Goal: Complete application form: Complete application form

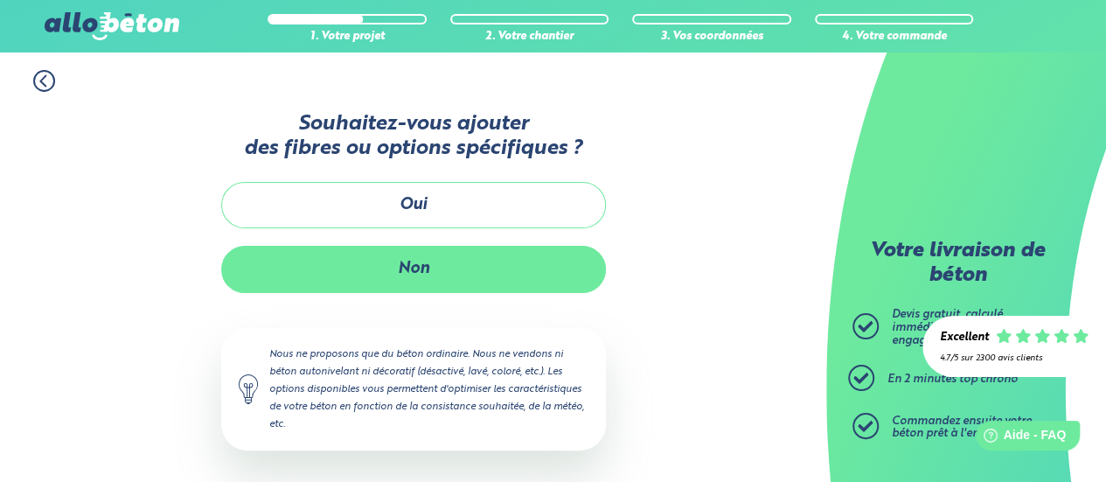
click at [524, 269] on button "Non" at bounding box center [413, 269] width 385 height 46
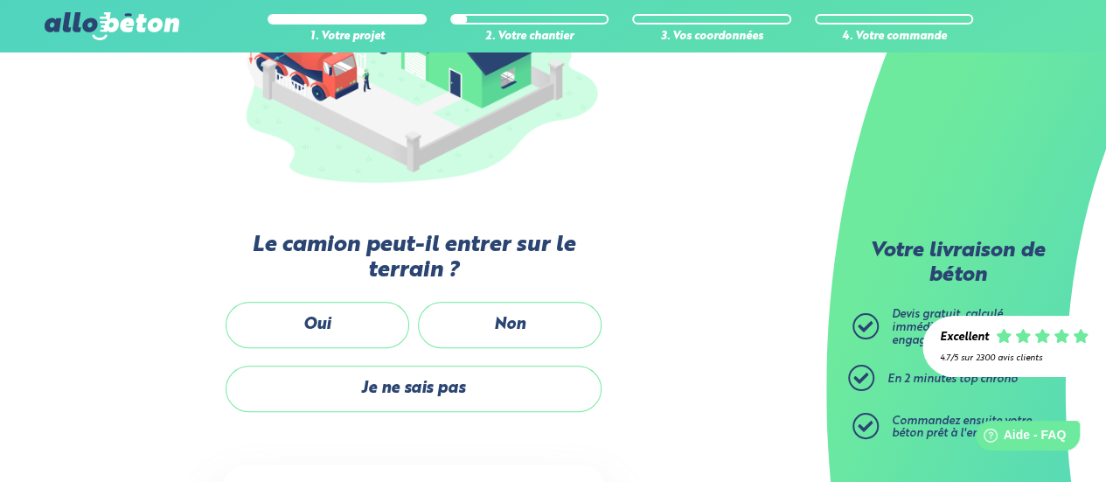
scroll to position [362, 0]
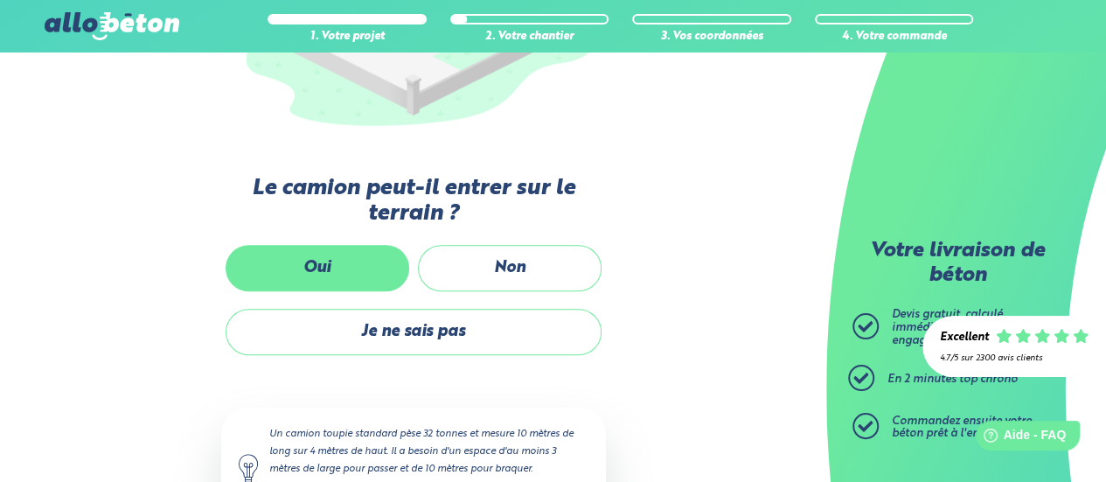
click at [280, 268] on label "Oui" at bounding box center [318, 268] width 184 height 46
click at [0, 0] on input "Oui" at bounding box center [0, 0] width 0 height 0
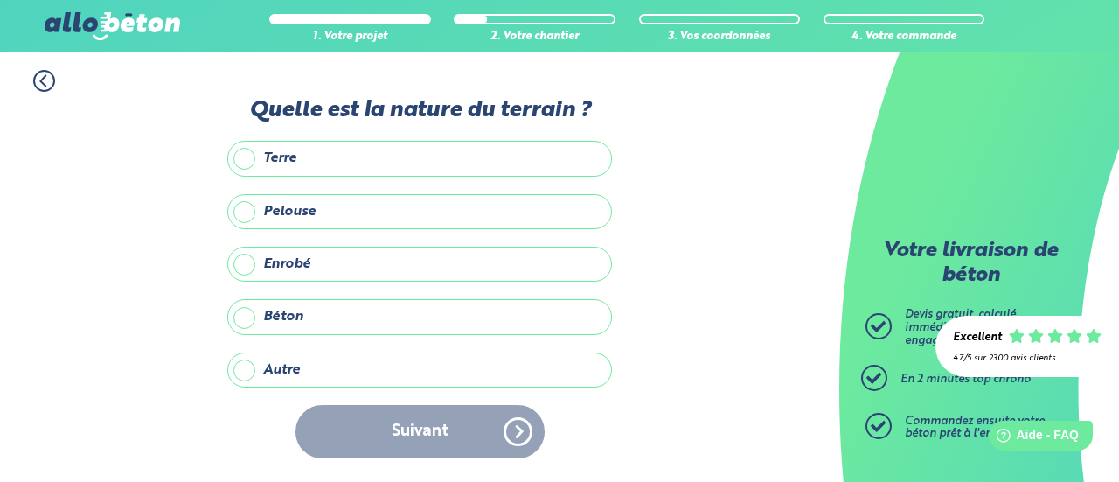
click at [251, 263] on label "Enrobé" at bounding box center [419, 264] width 385 height 35
click at [0, 0] on input "Enrobé" at bounding box center [0, 0] width 0 height 0
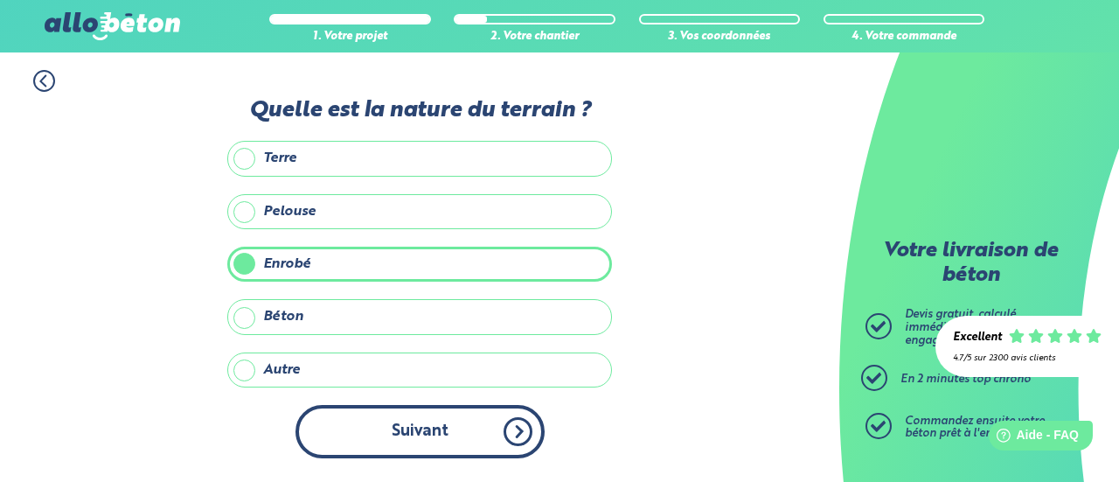
click at [384, 428] on button "Suivant" at bounding box center [420, 431] width 249 height 53
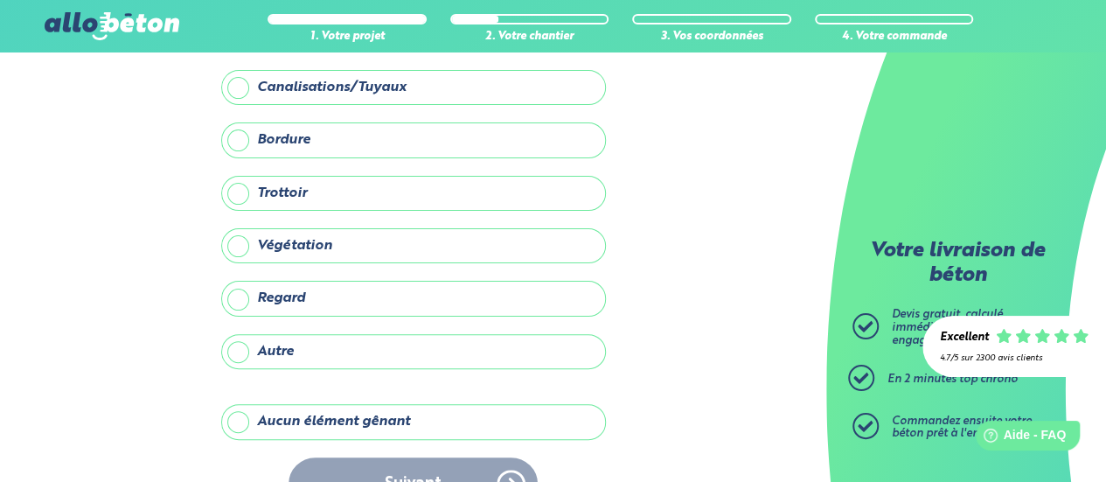
scroll to position [133, 0]
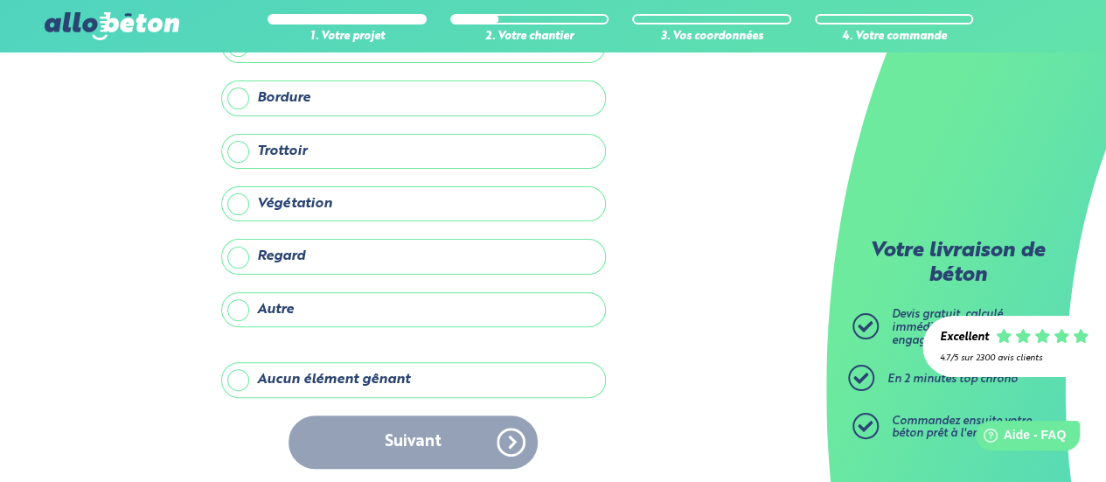
click at [250, 373] on label "Aucun élément gênant" at bounding box center [413, 379] width 385 height 35
click at [0, 0] on input "Aucun élément gênant" at bounding box center [0, 0] width 0 height 0
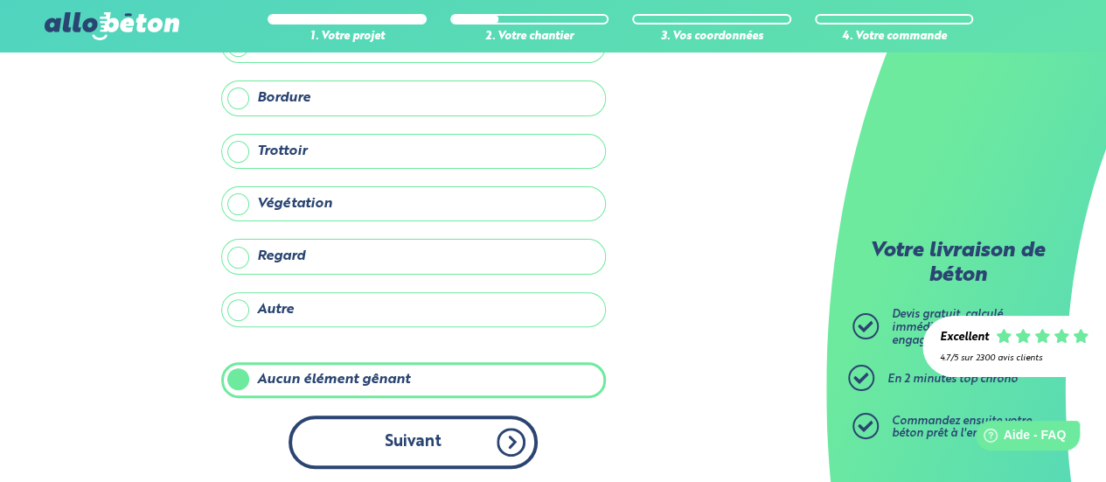
click at [402, 431] on button "Suivant" at bounding box center [413, 441] width 249 height 53
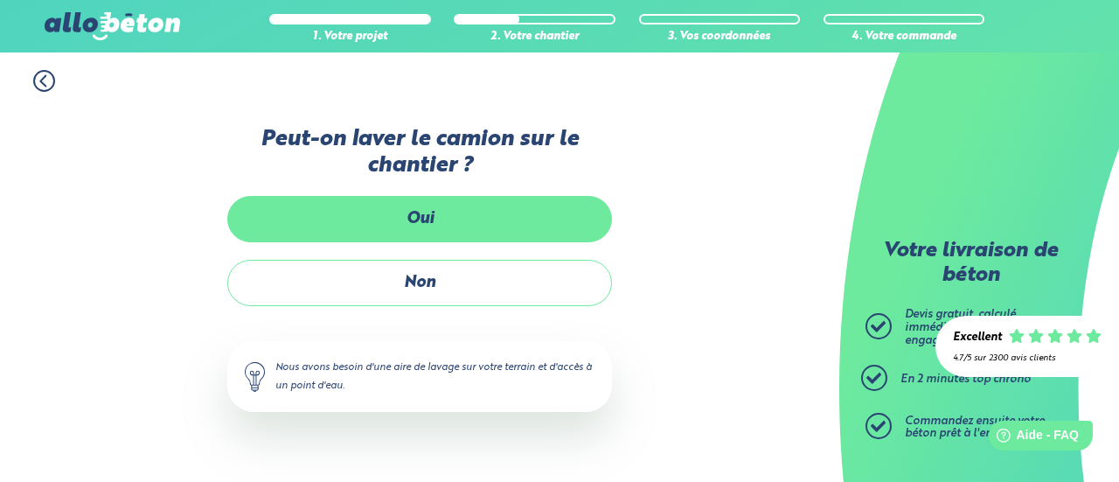
click at [465, 221] on label "Oui" at bounding box center [419, 219] width 385 height 46
click at [0, 0] on input "Oui" at bounding box center [0, 0] width 0 height 0
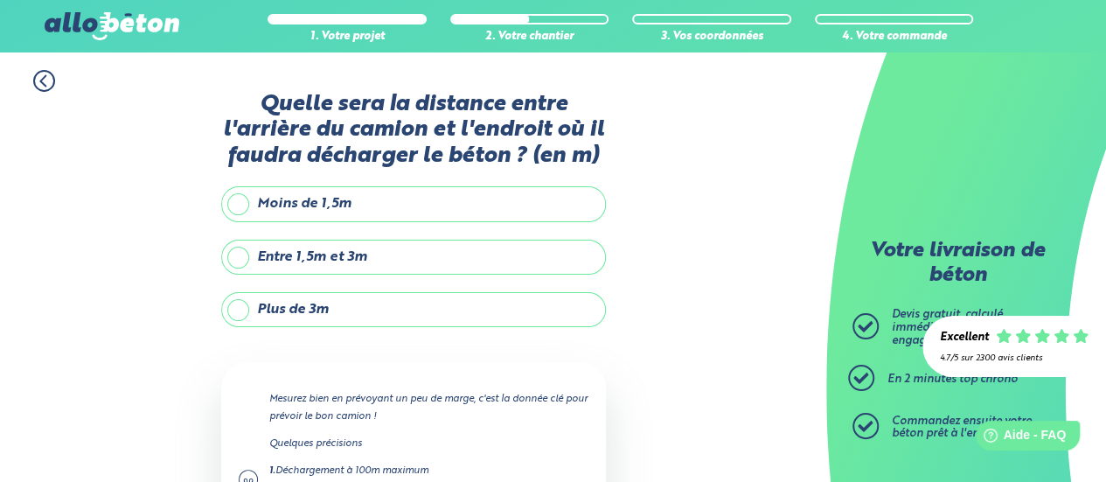
click at [443, 309] on label "Plus de 3m" at bounding box center [413, 309] width 385 height 35
click at [0, 0] on input "Plus de 3m" at bounding box center [0, 0] width 0 height 0
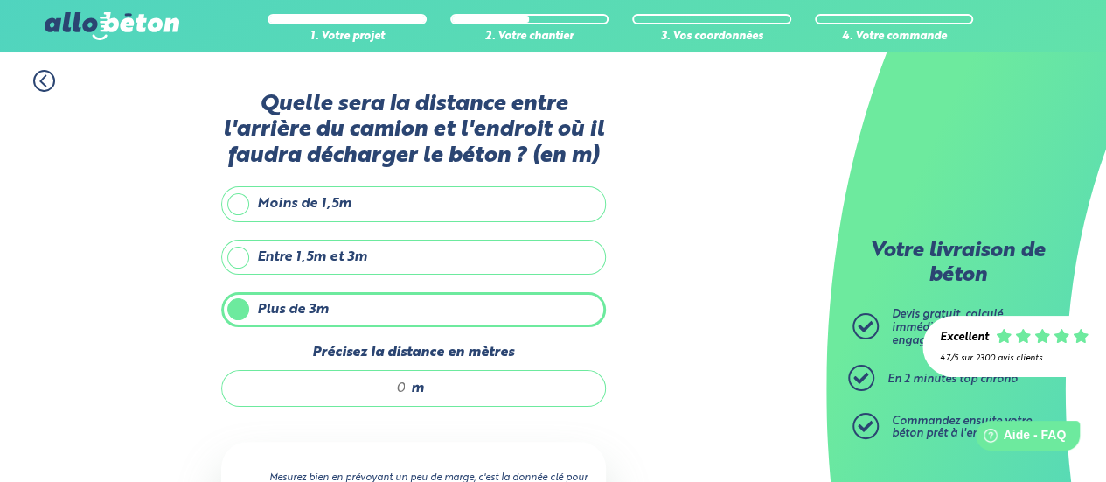
click at [401, 382] on input "Précisez la distance en mètres" at bounding box center [323, 388] width 167 height 17
type input "10"
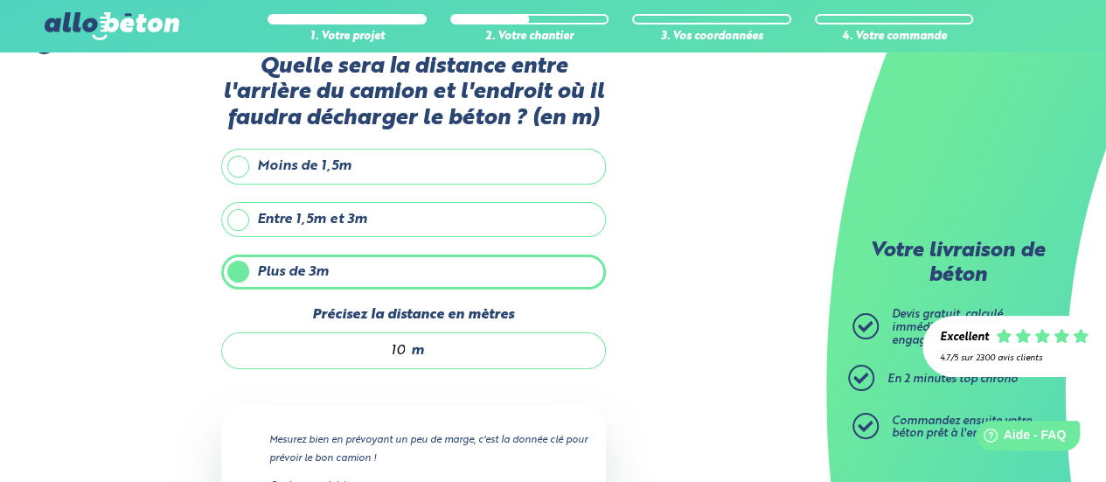
scroll to position [303, 0]
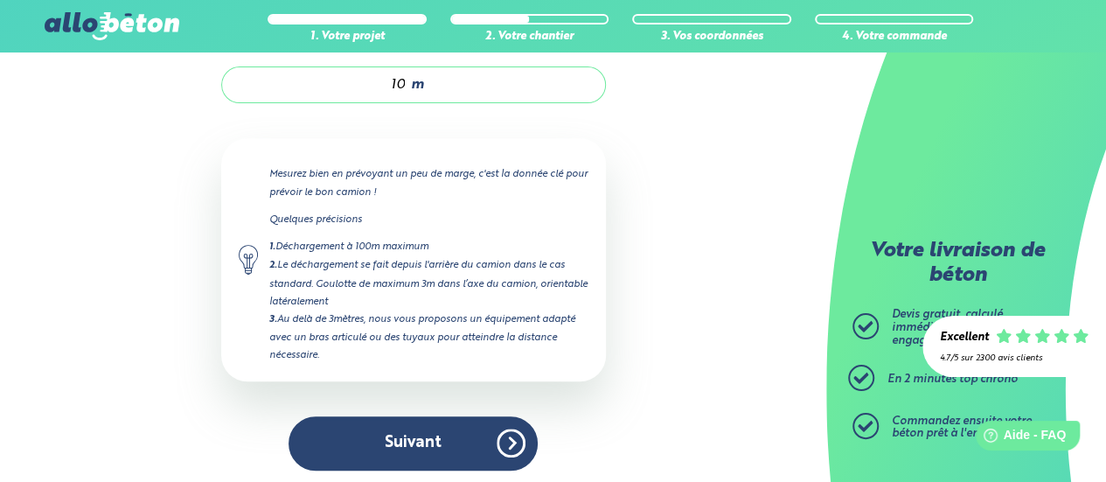
drag, startPoint x: 1109, startPoint y: 202, endPoint x: 85, endPoint y: 20, distance: 1040.0
click at [366, 437] on button "Suivant" at bounding box center [413, 442] width 249 height 53
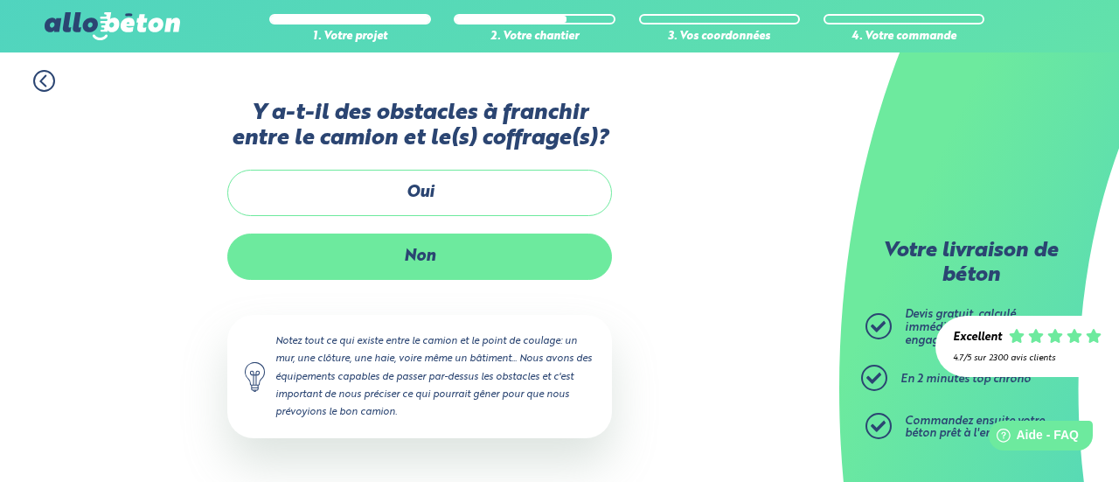
click at [484, 251] on label "Non" at bounding box center [419, 256] width 385 height 46
click at [0, 0] on input "Non" at bounding box center [0, 0] width 0 height 0
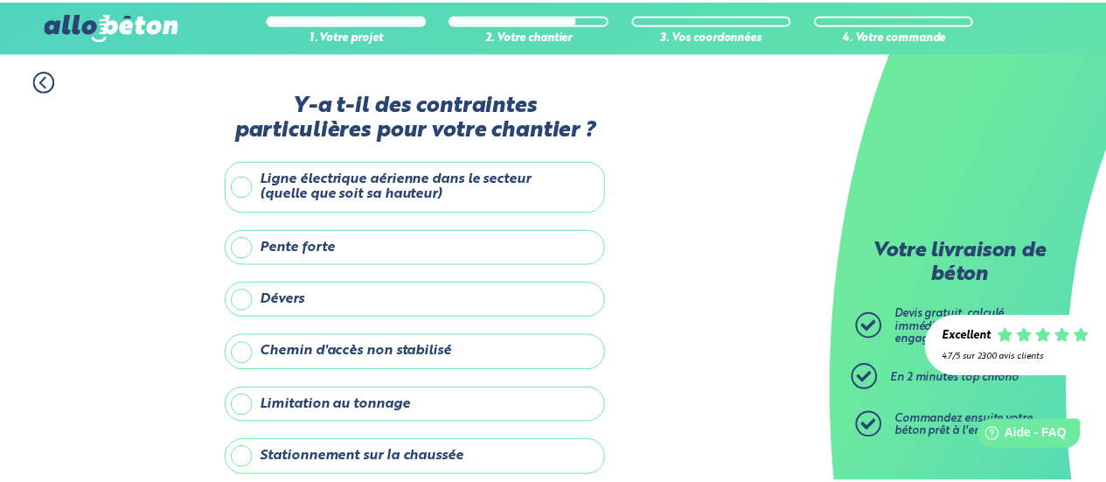
scroll to position [324, 0]
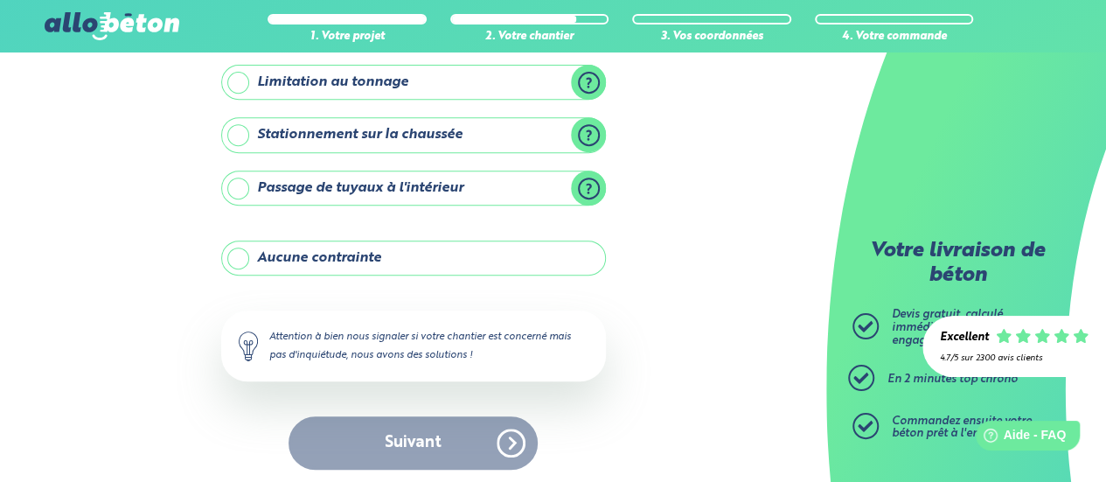
click at [477, 253] on label "Aucune contrainte" at bounding box center [413, 257] width 385 height 35
click at [0, 0] on input "Aucune contrainte" at bounding box center [0, 0] width 0 height 0
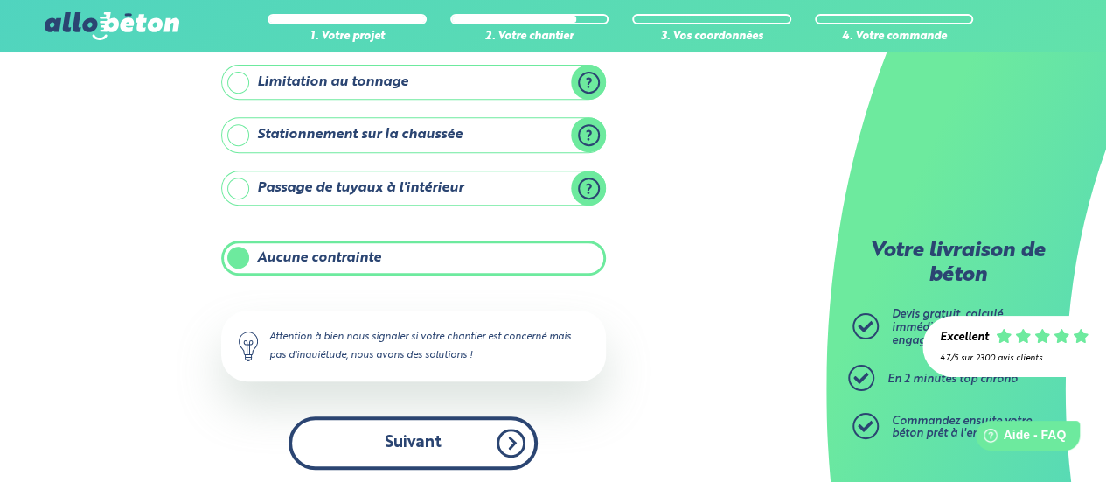
click at [421, 423] on button "Suivant" at bounding box center [413, 442] width 249 height 53
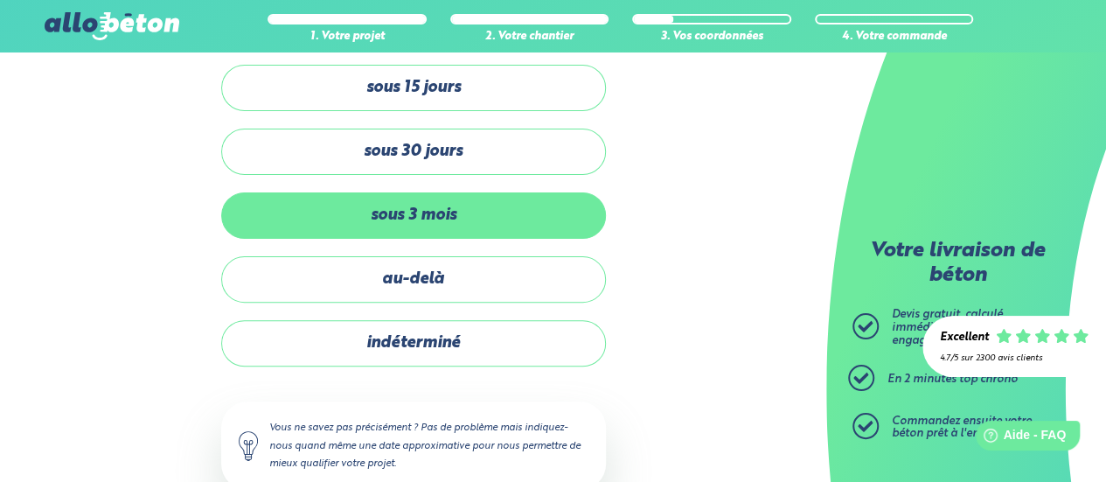
click at [474, 218] on label "sous 3 mois" at bounding box center [413, 215] width 385 height 46
click at [0, 0] on input "sous 3 mois" at bounding box center [0, 0] width 0 height 0
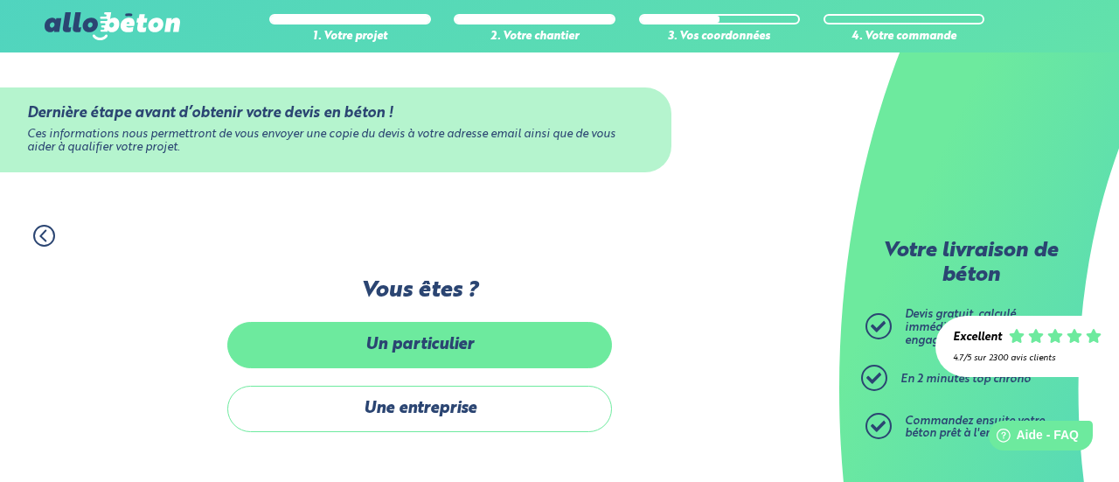
click at [513, 358] on label "Un particulier" at bounding box center [419, 345] width 385 height 46
click at [0, 0] on input "Un particulier" at bounding box center [0, 0] width 0 height 0
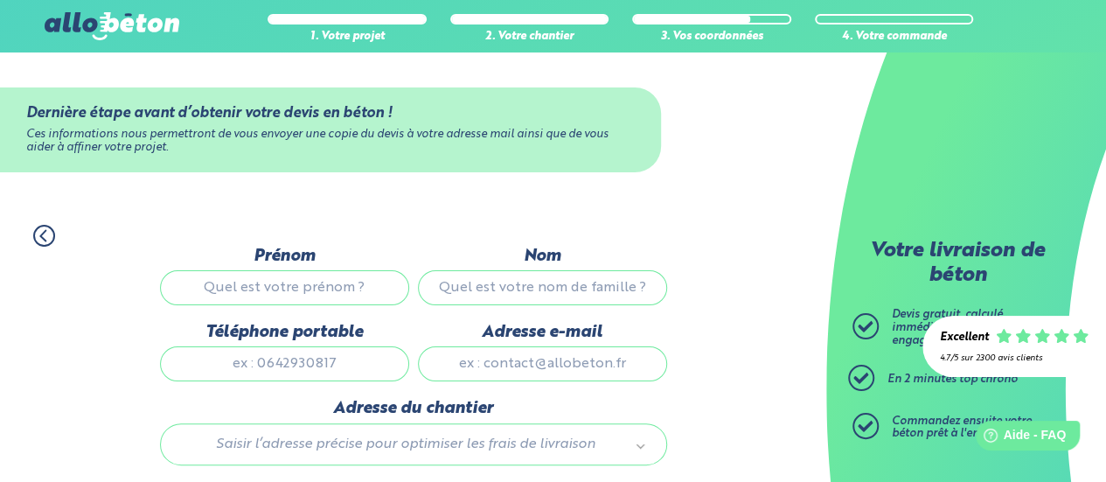
click at [352, 296] on input "Prénom" at bounding box center [284, 287] width 249 height 35
type input "Jean"
drag, startPoint x: 495, startPoint y: 303, endPoint x: 483, endPoint y: 304, distance: 12.3
click at [495, 303] on input "Nom" at bounding box center [542, 287] width 249 height 35
type input "lamarche"
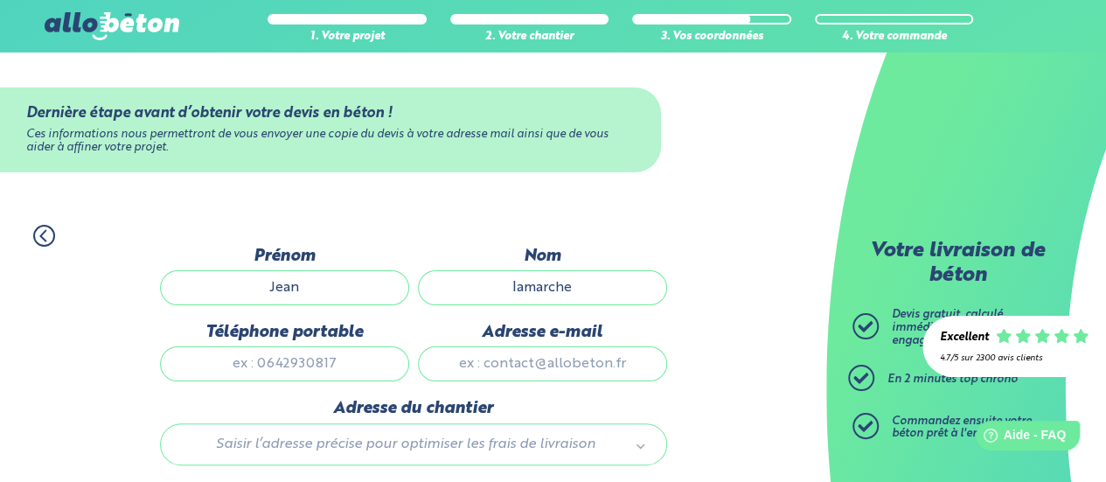
click at [299, 355] on input "Téléphone portable" at bounding box center [284, 363] width 249 height 35
type input "0641617637"
click at [512, 358] on input "Adresse e-mail" at bounding box center [542, 363] width 249 height 35
type input "[EMAIL_ADDRESS][DOMAIN_NAME]"
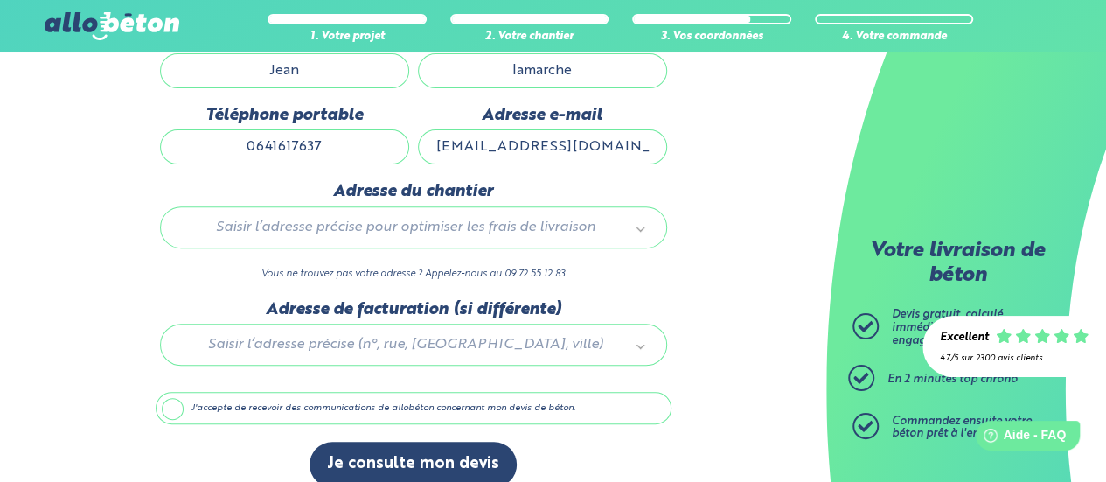
scroll to position [227, 0]
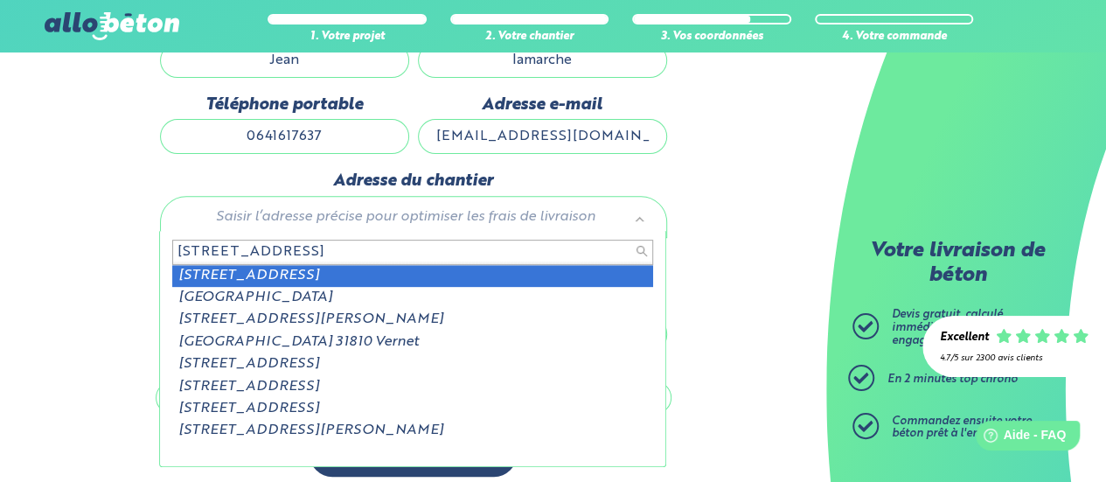
click at [273, 256] on input "[STREET_ADDRESS]" at bounding box center [412, 252] width 481 height 24
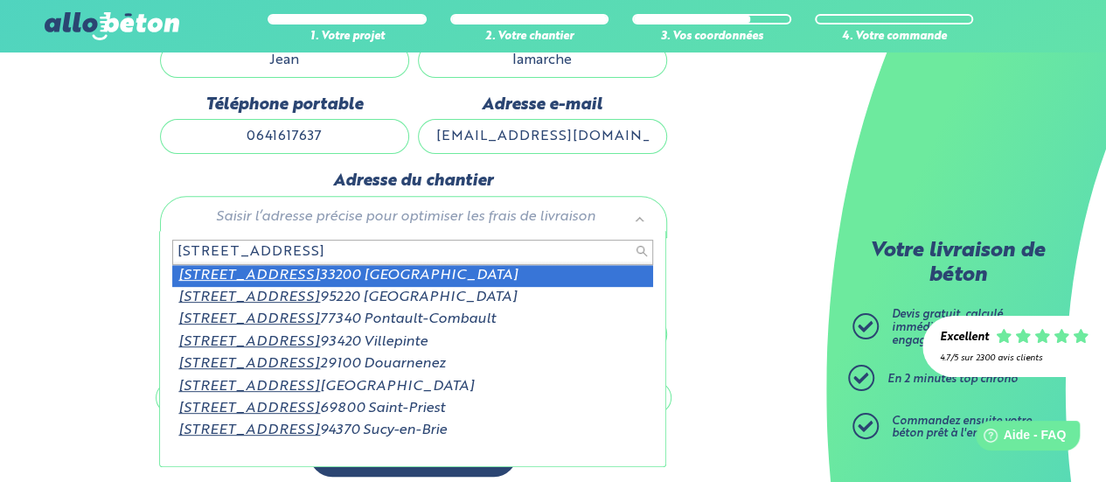
click at [318, 254] on input "[STREET_ADDRESS]" at bounding box center [412, 252] width 481 height 24
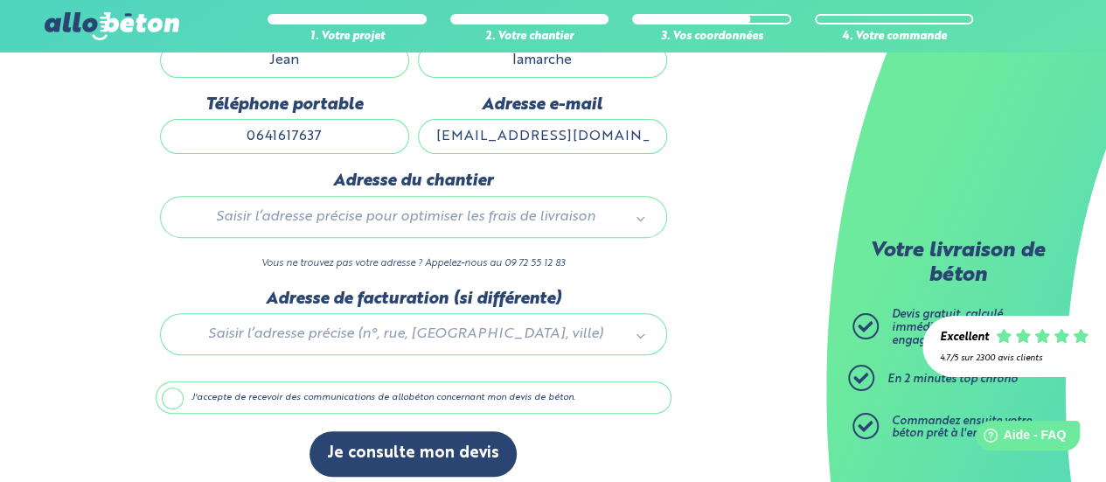
scroll to position [236, 0]
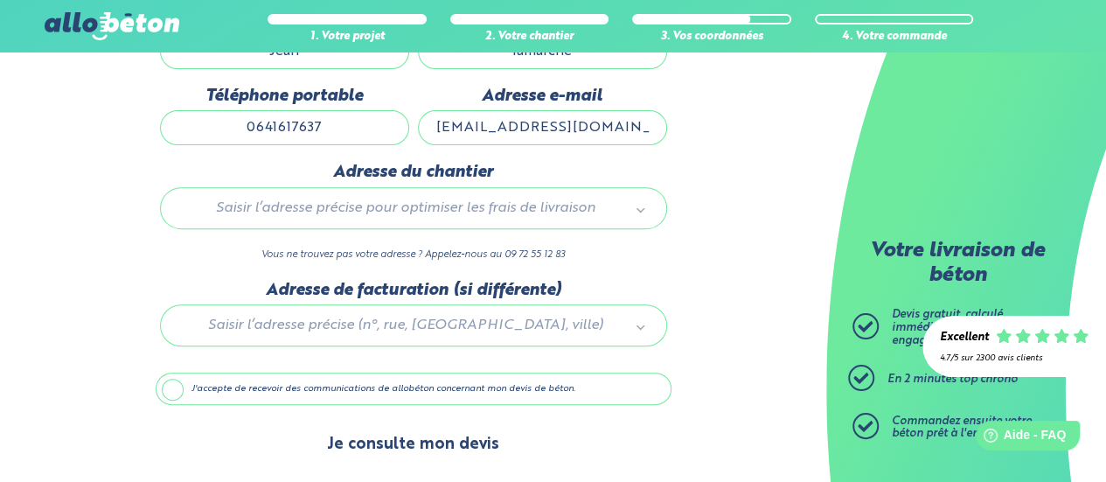
click at [392, 445] on button "Je consulte mon devis" at bounding box center [413, 444] width 207 height 45
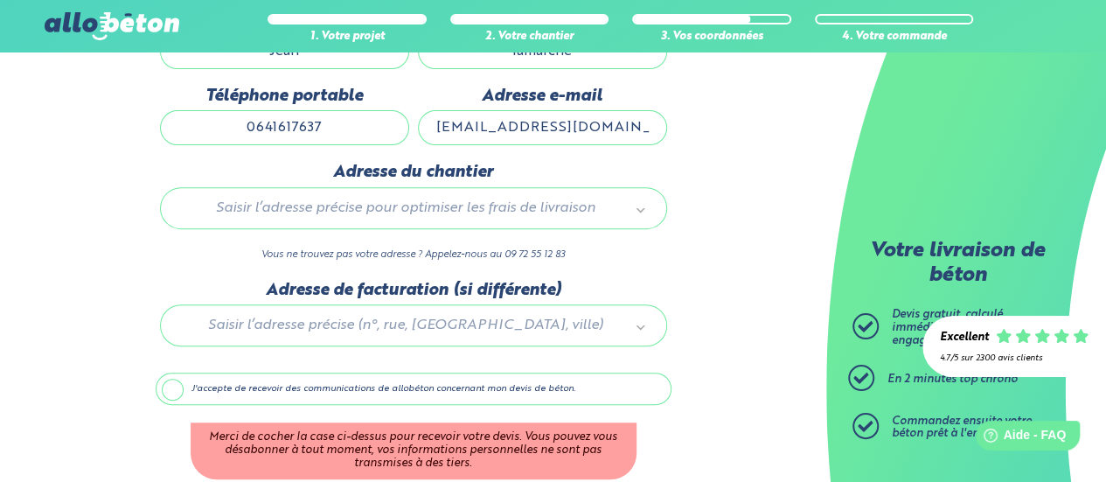
click at [173, 380] on label "J'accepte de recevoir des communications de allobéton concernant mon devis de b…" at bounding box center [414, 389] width 516 height 33
click at [0, 0] on input "J'accepte de recevoir des communications de allobéton concernant mon devis de b…" at bounding box center [0, 0] width 0 height 0
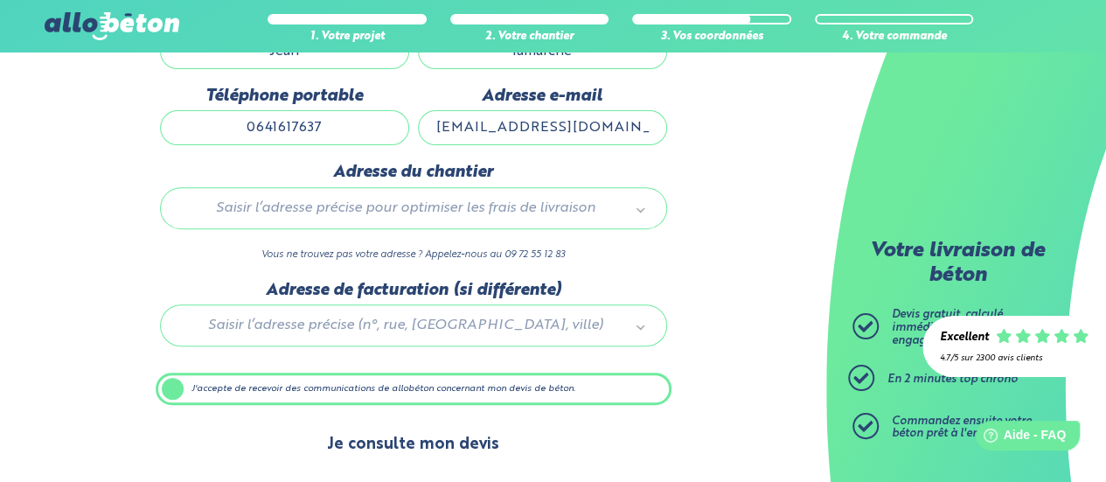
click at [442, 431] on button "Je consulte mon devis" at bounding box center [413, 444] width 207 height 45
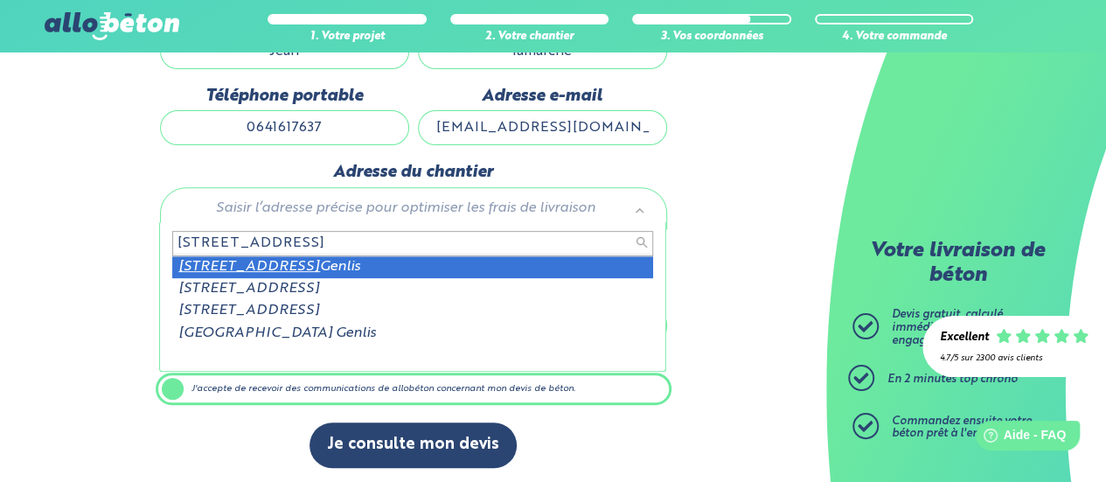
type input "[STREET_ADDRESS]"
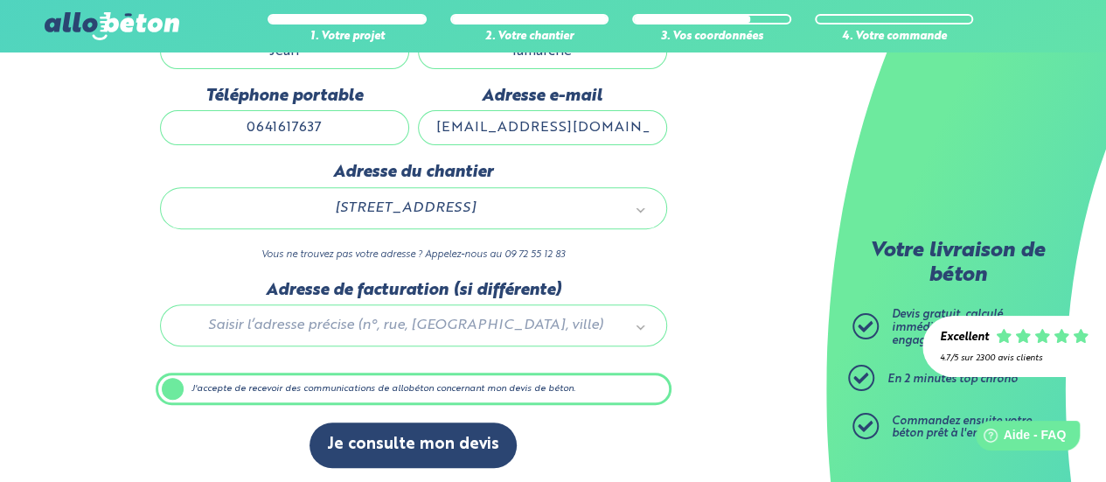
click at [668, 235] on div "Adresse du [GEOGRAPHIC_DATA][STREET_ADDRESS] 21292_0420_00011 Vous ne trouvez p…" at bounding box center [414, 221] width 516 height 117
click at [493, 323] on div at bounding box center [414, 322] width 516 height 83
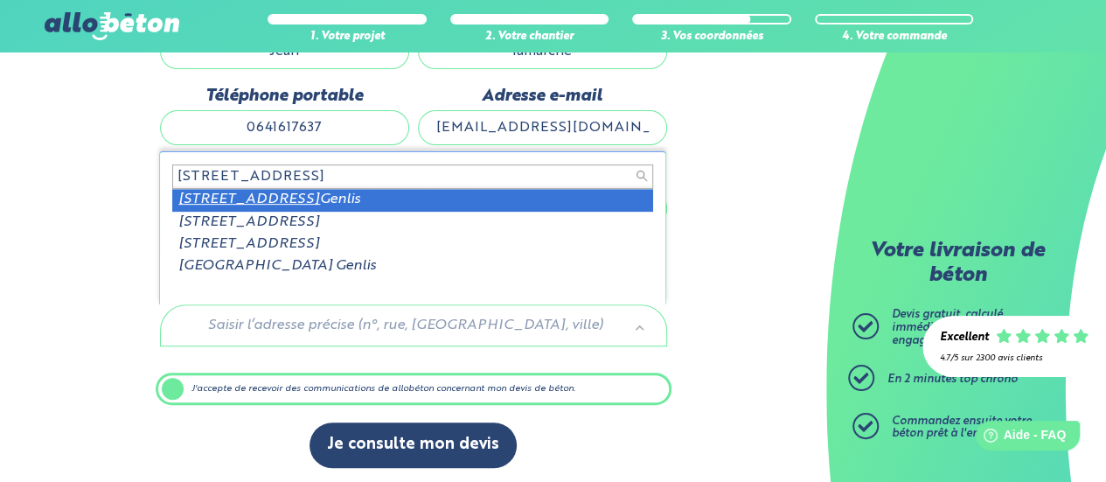
type input "[STREET_ADDRESS]"
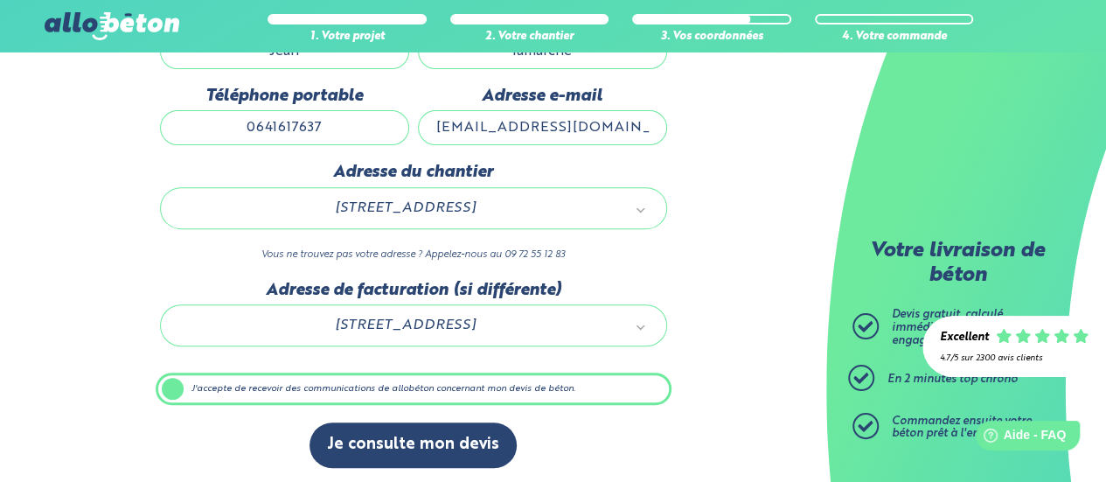
click at [422, 390] on label "J'accepte de recevoir des communications de allobéton concernant mon devis de b…" at bounding box center [414, 389] width 516 height 33
click at [0, 0] on input "J'accepte de recevoir des communications de allobéton concernant mon devis de b…" at bounding box center [0, 0] width 0 height 0
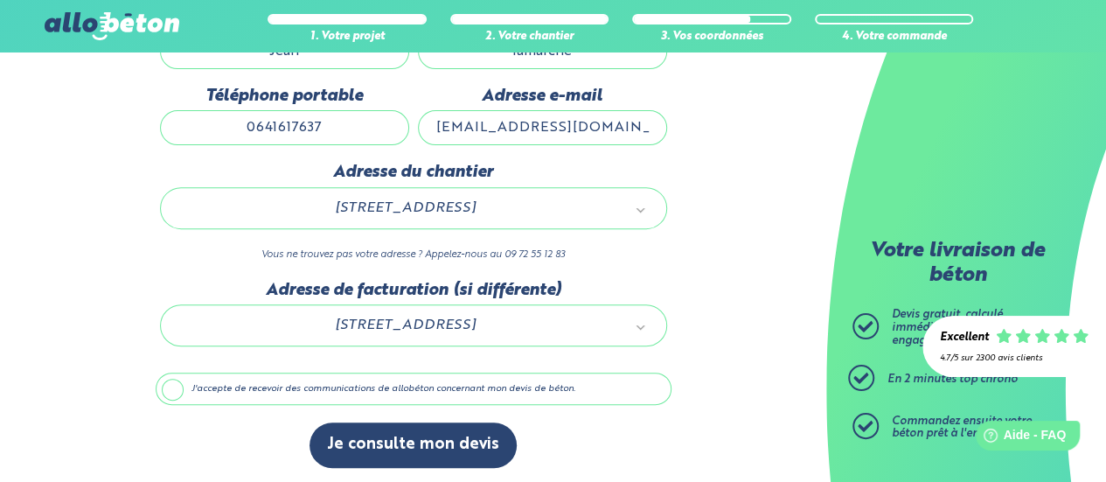
click at [170, 389] on label "J'accepte de recevoir des communications de allobéton concernant mon devis de b…" at bounding box center [414, 389] width 516 height 33
click at [0, 0] on input "J'accepte de recevoir des communications de allobéton concernant mon devis de b…" at bounding box center [0, 0] width 0 height 0
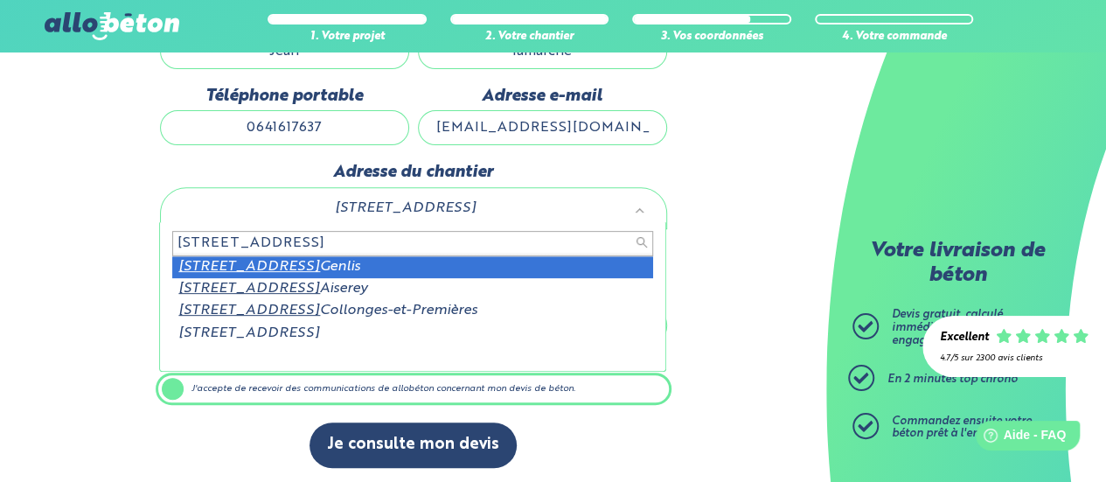
type input "[STREET_ADDRESS]"
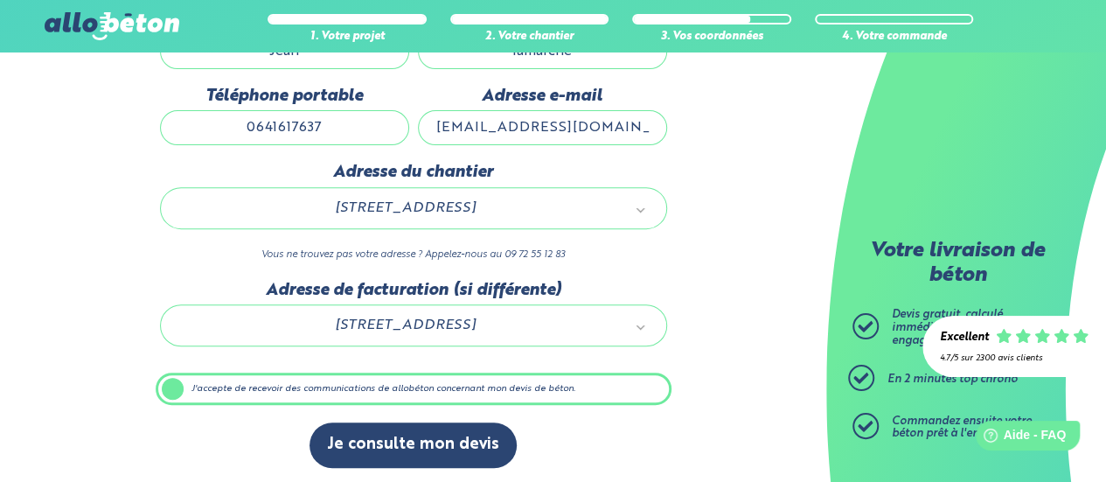
click at [686, 268] on div "1. Votre projet 2. Votre chantier 3. Vos coordonnées 4. Votre commande Dernière…" at bounding box center [413, 228] width 826 height 514
click at [366, 387] on label "J'accepte de recevoir des communications de allobéton concernant mon devis de b…" at bounding box center [414, 389] width 516 height 33
click at [0, 0] on input "J'accepte de recevoir des communications de allobéton concernant mon devis de b…" at bounding box center [0, 0] width 0 height 0
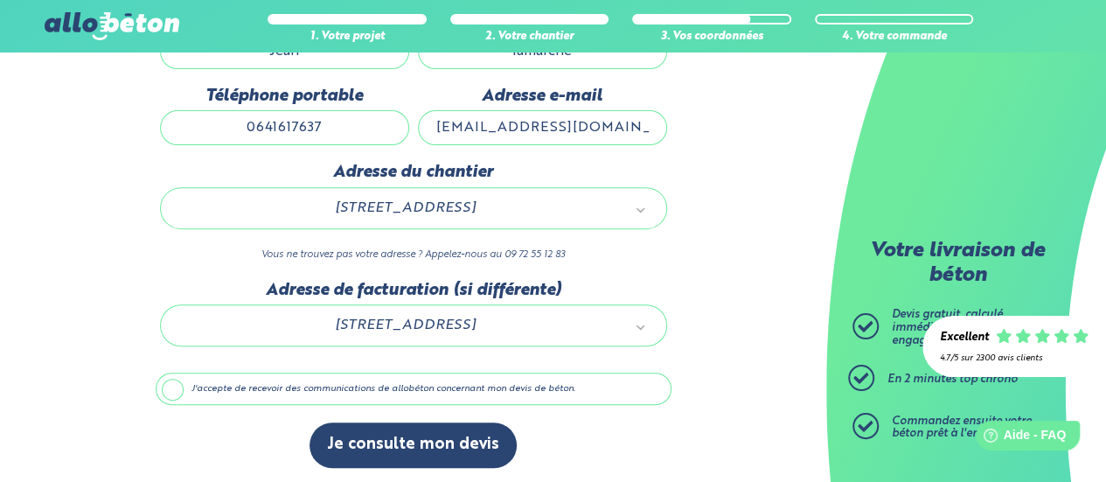
click at [163, 380] on label "J'accepte de recevoir des communications de allobéton concernant mon devis de b…" at bounding box center [414, 389] width 516 height 33
click at [0, 0] on input "J'accepte de recevoir des communications de allobéton concernant mon devis de b…" at bounding box center [0, 0] width 0 height 0
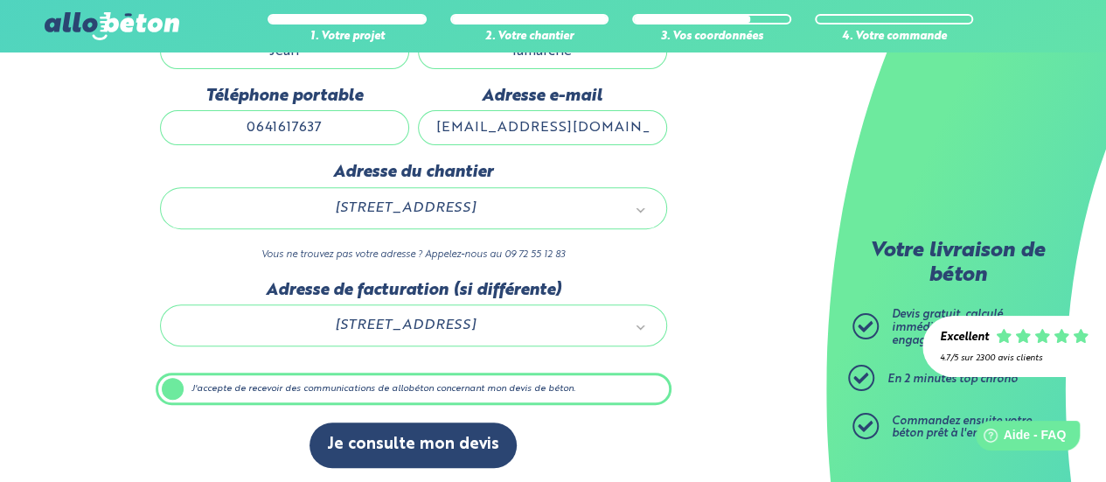
click at [570, 132] on input "[EMAIL_ADDRESS][DOMAIN_NAME]" at bounding box center [542, 127] width 249 height 35
click at [329, 127] on input "0641617637" at bounding box center [284, 127] width 249 height 35
click at [334, 66] on input "Jean" at bounding box center [284, 51] width 249 height 35
click at [491, 60] on input "lamarche" at bounding box center [542, 51] width 249 height 35
drag, startPoint x: 652, startPoint y: 288, endPoint x: 670, endPoint y: 352, distance: 67.0
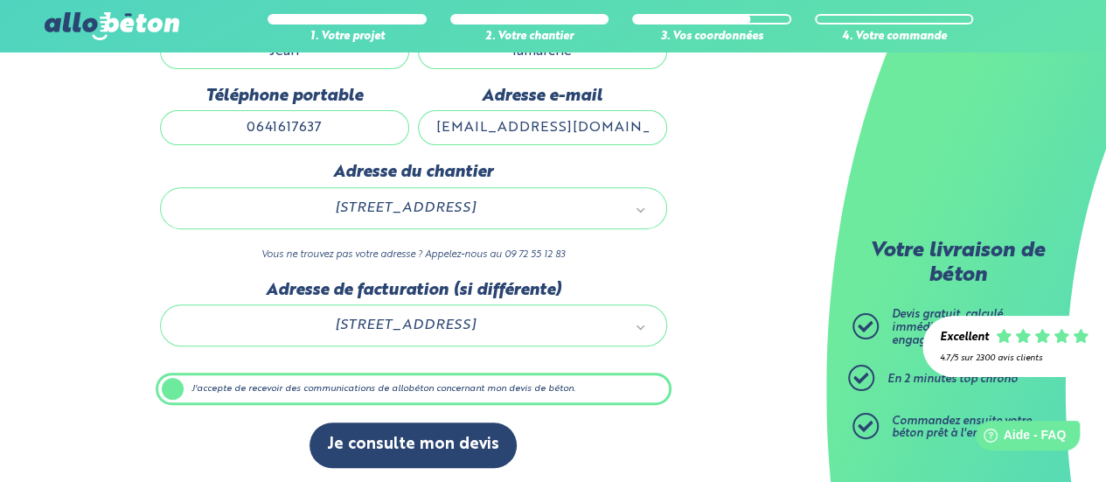
click at [670, 352] on div "Adresse de facturation (si différente) [STREET_ADDRESS] 21292_0420_00011" at bounding box center [414, 322] width 516 height 83
click at [226, 448] on div "Je consulte mon devis" at bounding box center [414, 453] width 516 height 62
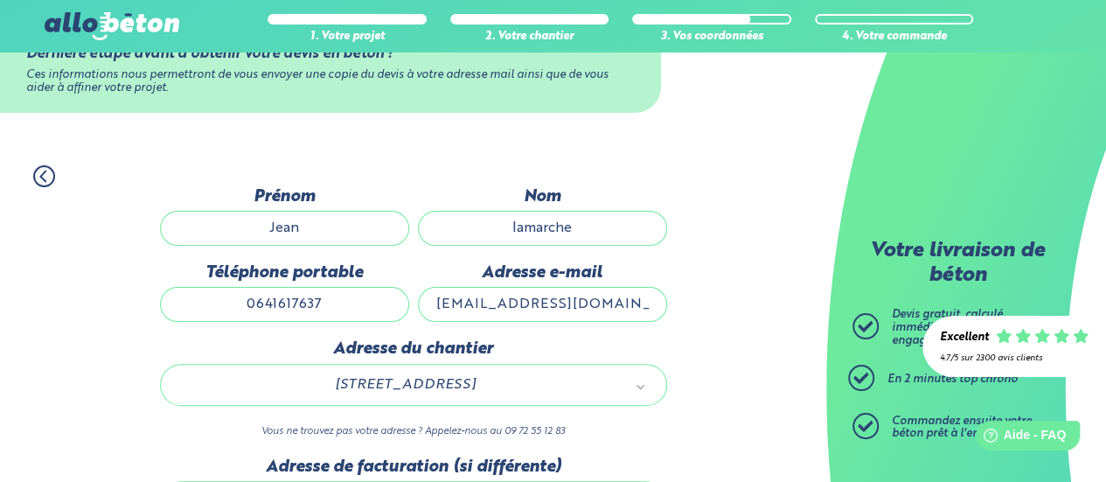
scroll to position [0, 0]
